Goal: Task Accomplishment & Management: Manage account settings

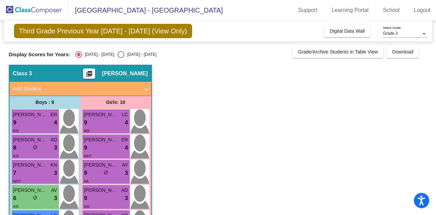
scroll to position [157, 0]
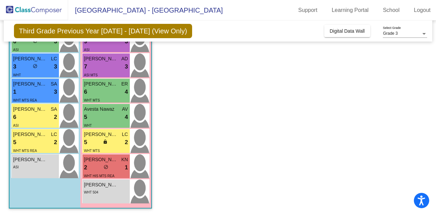
click at [196, 75] on app-classroom "Class 3 picture_as_pdf [PERSON_NAME] Add Student First Name Last Name Student I…" at bounding box center [218, 61] width 419 height 307
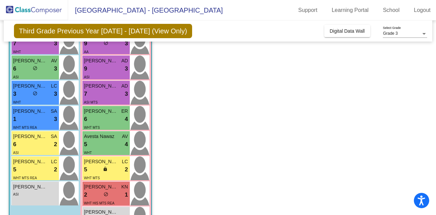
scroll to position [116, 0]
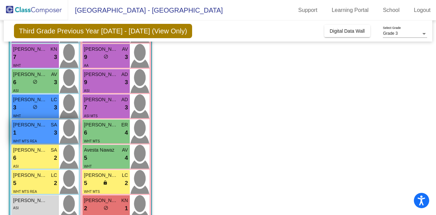
click at [26, 138] on div "WHT MTS REA" at bounding box center [25, 140] width 24 height 7
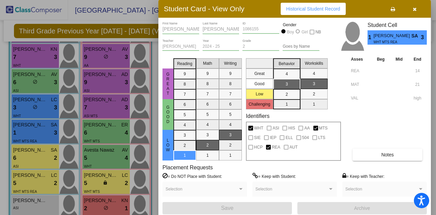
click at [31, 101] on div at bounding box center [218, 107] width 436 height 215
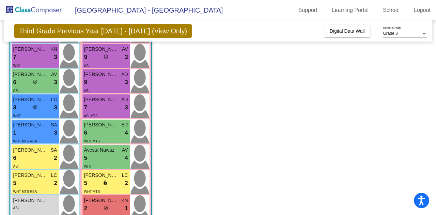
click at [31, 101] on span "[PERSON_NAME]" at bounding box center [30, 99] width 34 height 7
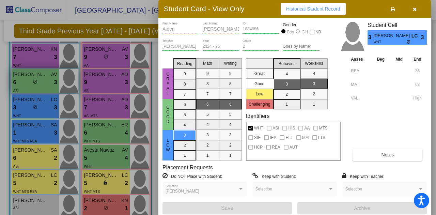
drag, startPoint x: 31, startPoint y: 101, endPoint x: 28, endPoint y: 73, distance: 28.7
click at [28, 73] on div at bounding box center [218, 107] width 436 height 215
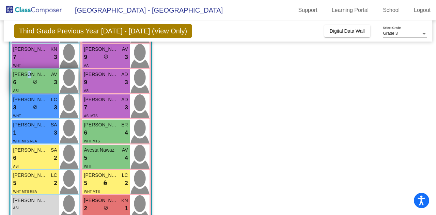
drag, startPoint x: 28, startPoint y: 75, endPoint x: 25, endPoint y: 73, distance: 4.0
click at [25, 73] on span "[PERSON_NAME]" at bounding box center [30, 74] width 34 height 7
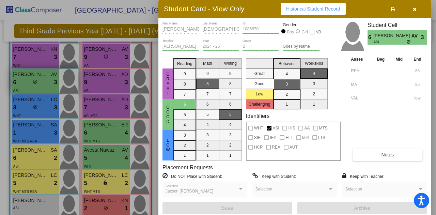
click at [25, 73] on div at bounding box center [218, 107] width 436 height 215
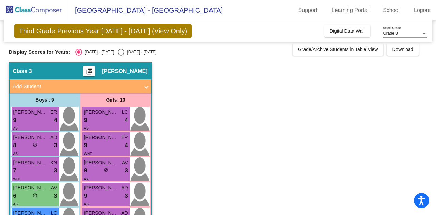
scroll to position [0, 0]
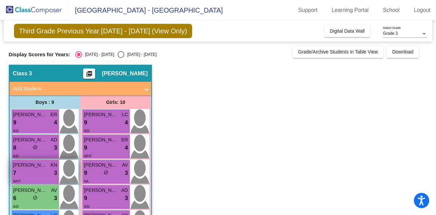
click at [37, 165] on span "[PERSON_NAME]" at bounding box center [30, 164] width 34 height 7
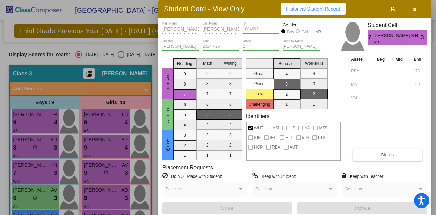
click at [30, 137] on div at bounding box center [218, 107] width 436 height 215
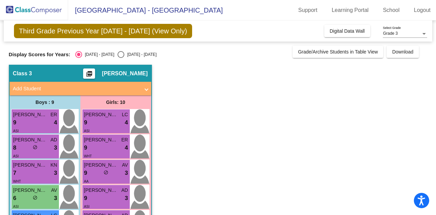
click at [30, 137] on span "[PERSON_NAME]" at bounding box center [30, 139] width 34 height 7
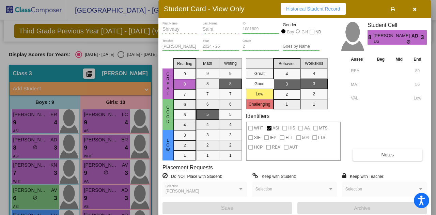
click at [27, 122] on div at bounding box center [218, 107] width 436 height 215
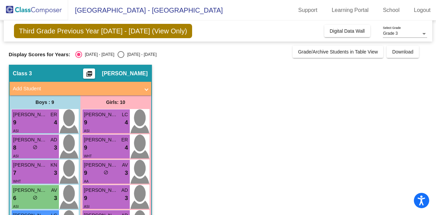
click at [27, 122] on div "9 lock do_not_disturb_alt 4" at bounding box center [35, 122] width 44 height 9
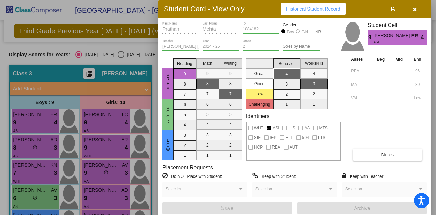
click at [109, 116] on div at bounding box center [218, 107] width 436 height 215
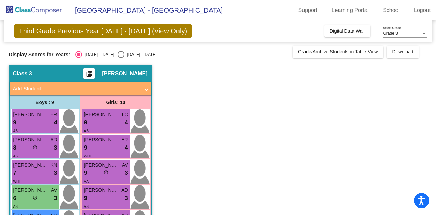
click at [109, 116] on span "[PERSON_NAME]" at bounding box center [101, 114] width 34 height 7
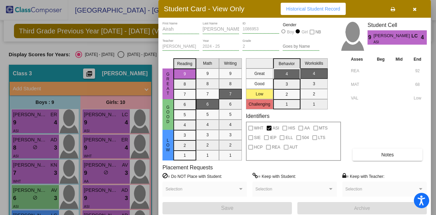
click at [107, 144] on div at bounding box center [218, 107] width 436 height 215
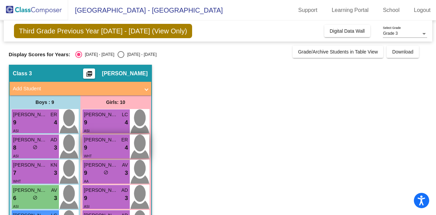
click at [107, 144] on div "9 lock do_not_disturb_alt 4" at bounding box center [106, 147] width 44 height 9
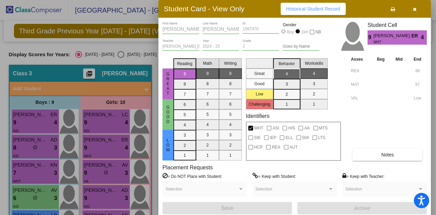
click at [104, 172] on div at bounding box center [218, 107] width 436 height 215
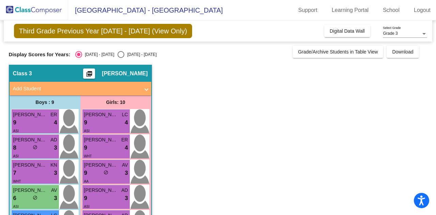
click at [104, 172] on span "do_not_disturb_alt" at bounding box center [106, 172] width 5 height 5
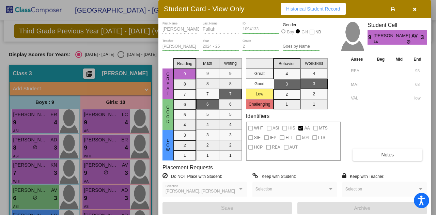
click at [104, 195] on div at bounding box center [218, 107] width 436 height 215
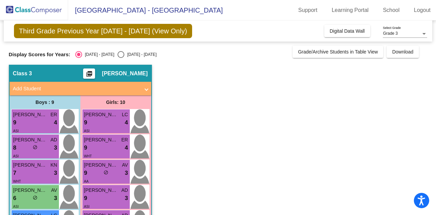
click at [104, 195] on div "9 lock do_not_disturb_alt 3" at bounding box center [106, 198] width 44 height 9
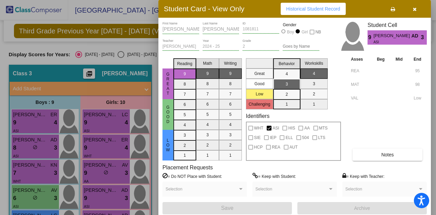
click at [104, 195] on div at bounding box center [218, 107] width 436 height 215
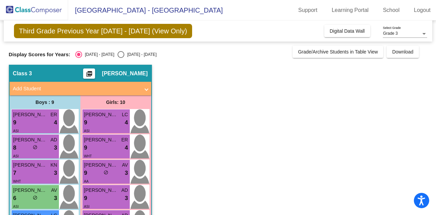
click at [279, 153] on app-classroom "Class 3 picture_as_pdf [PERSON_NAME] Add Student First Name Last Name Student I…" at bounding box center [218, 218] width 419 height 307
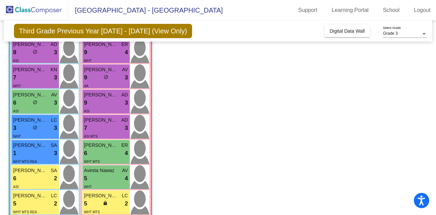
scroll to position [109, 0]
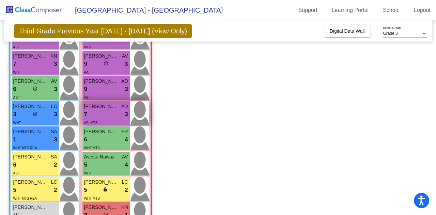
click at [107, 110] on div "7 lock do_not_disturb_alt 3" at bounding box center [106, 114] width 44 height 9
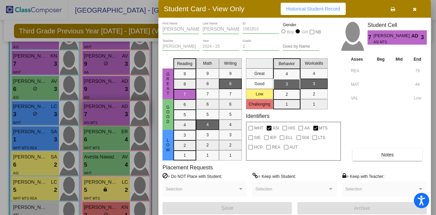
click at [107, 110] on div at bounding box center [218, 107] width 436 height 215
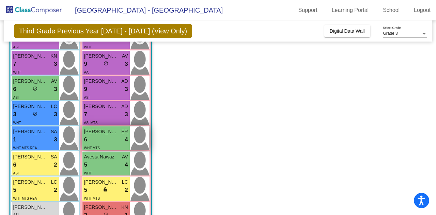
click at [103, 142] on div "6 lock do_not_disturb_alt 4" at bounding box center [106, 139] width 44 height 9
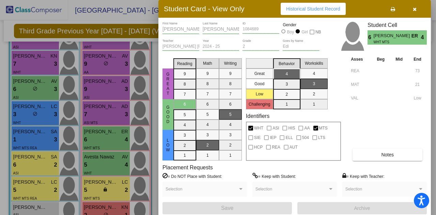
click at [104, 160] on div at bounding box center [218, 107] width 436 height 215
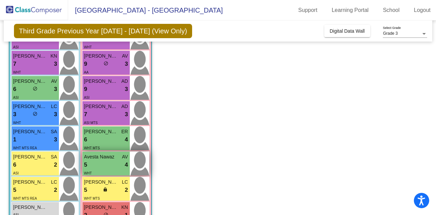
click at [107, 163] on div "5 lock do_not_disturb_alt 4" at bounding box center [106, 164] width 44 height 9
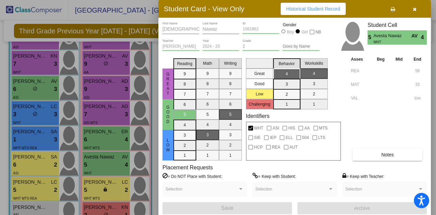
click at [97, 193] on div at bounding box center [218, 107] width 436 height 215
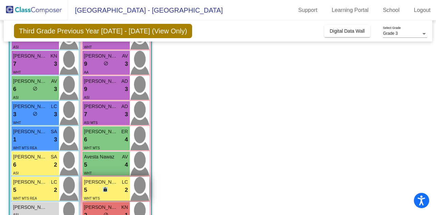
click at [97, 193] on div "5 lock do_not_disturb_alt 2" at bounding box center [106, 190] width 44 height 9
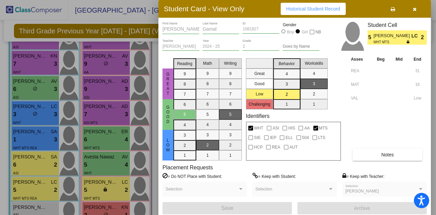
click at [97, 195] on div at bounding box center [218, 107] width 436 height 215
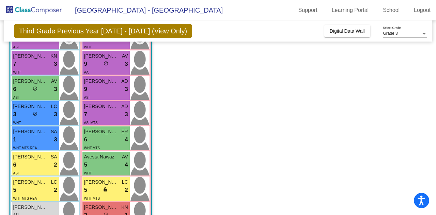
click at [301, 135] on app-classroom "Class 3 picture_as_pdf [PERSON_NAME] Add Student First Name Last Name Student I…" at bounding box center [218, 109] width 419 height 307
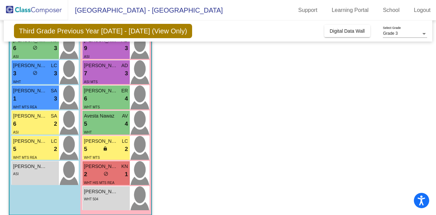
scroll to position [157, 0]
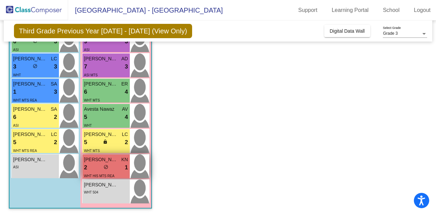
click at [110, 163] on div "2 lock do_not_disturb_alt 1" at bounding box center [106, 167] width 44 height 9
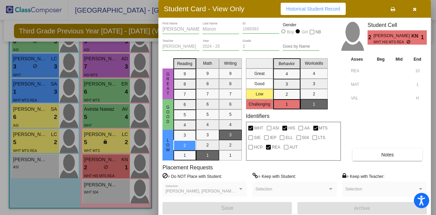
click at [108, 190] on div at bounding box center [218, 107] width 436 height 215
